Goal: Task Accomplishment & Management: Manage account settings

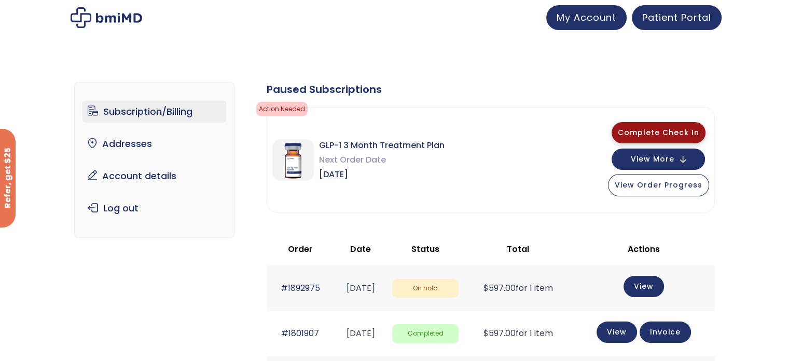
click at [679, 128] on span "Complete Check In" at bounding box center [658, 132] width 81 height 10
click at [652, 285] on link "View" at bounding box center [644, 285] width 40 height 21
click at [162, 111] on link "Subscription/Billing" at bounding box center [155, 112] width 144 height 22
